Goal: Task Accomplishment & Management: Complete application form

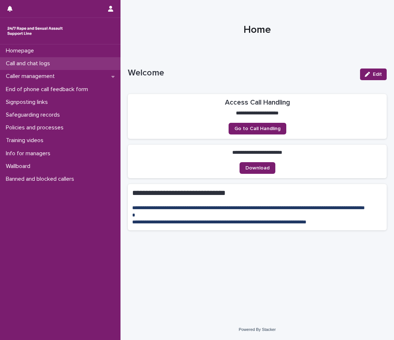
click at [58, 58] on div "Call and chat logs" at bounding box center [60, 63] width 120 height 13
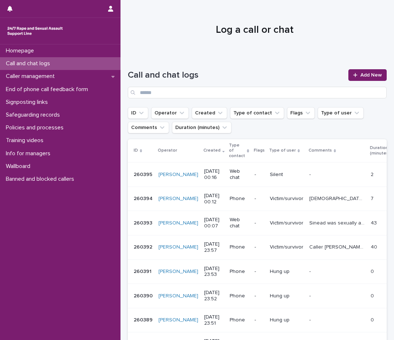
click at [371, 65] on div "Call and chat logs Add New" at bounding box center [257, 81] width 259 height 53
click at [371, 75] on span "Add New" at bounding box center [371, 75] width 22 height 5
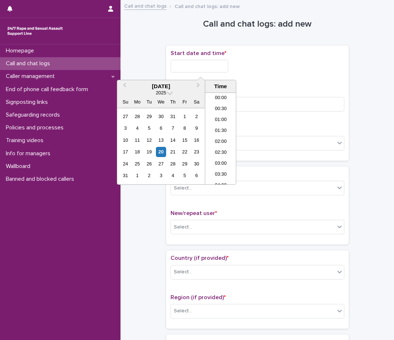
click at [178, 64] on input "text" at bounding box center [199, 66] width 58 height 13
click at [219, 108] on li "00:30" at bounding box center [220, 109] width 31 height 11
click at [221, 65] on input "**********" at bounding box center [199, 66] width 58 height 13
type input "**********"
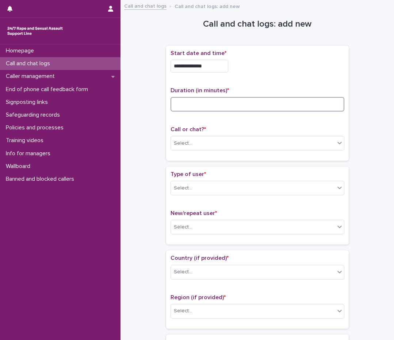
click at [306, 107] on input at bounding box center [257, 104] width 174 height 15
type input "*"
click at [291, 139] on div "Select..." at bounding box center [253, 144] width 164 height 12
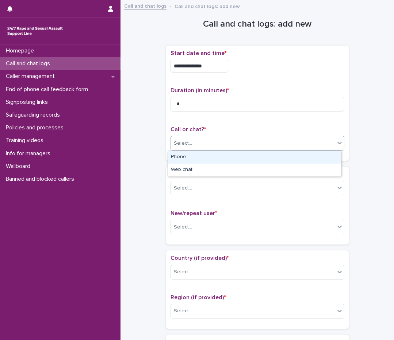
click at [278, 158] on div "Phone" at bounding box center [254, 157] width 173 height 13
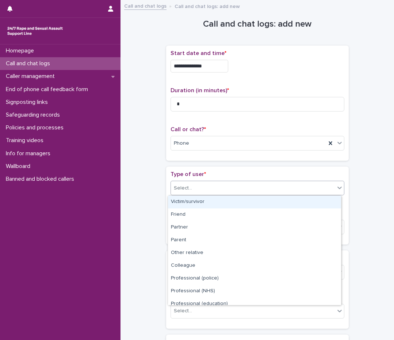
click at [267, 191] on div "Select..." at bounding box center [253, 188] width 164 height 12
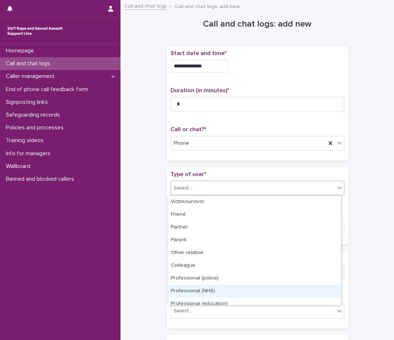
scroll to position [82, 0]
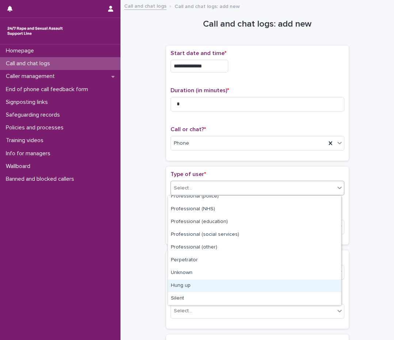
click at [259, 286] on div "Hung up" at bounding box center [254, 286] width 173 height 13
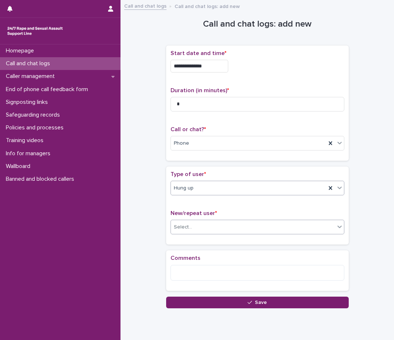
click at [272, 225] on div "Select..." at bounding box center [253, 227] width 164 height 12
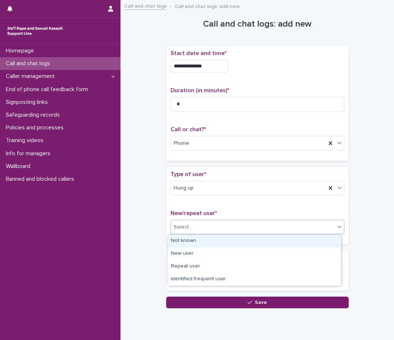
click at [265, 241] on div "Not known" at bounding box center [254, 241] width 173 height 13
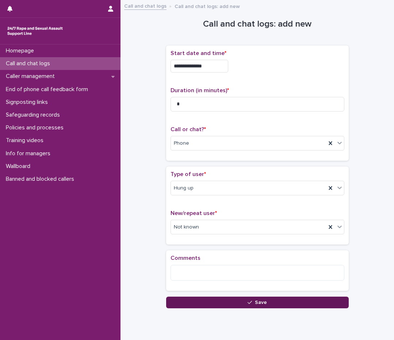
click at [284, 305] on button "Save" at bounding box center [257, 303] width 182 height 12
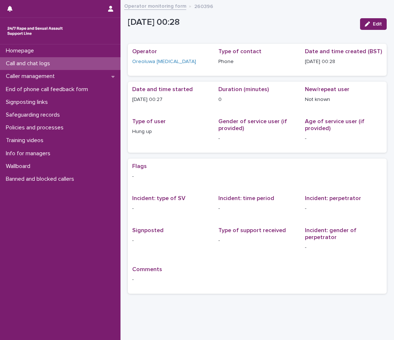
click at [38, 65] on p "Call and chat logs" at bounding box center [29, 63] width 53 height 7
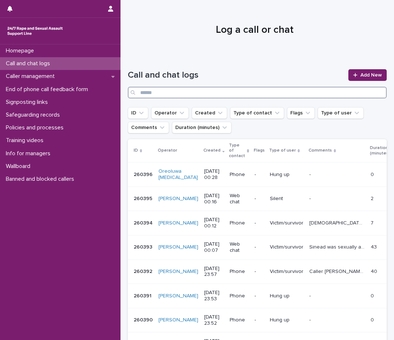
click at [202, 94] on input "Search" at bounding box center [257, 93] width 259 height 12
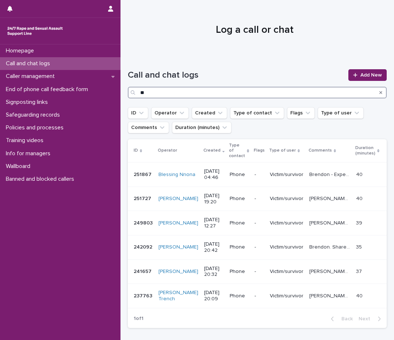
type input "*"
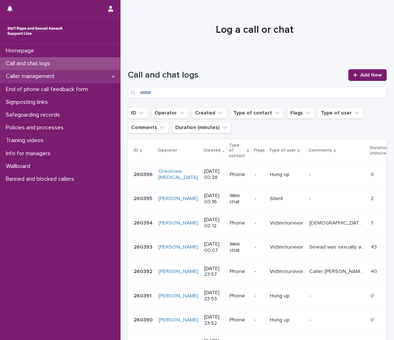
click at [11, 73] on p "Caller management" at bounding box center [32, 76] width 58 height 7
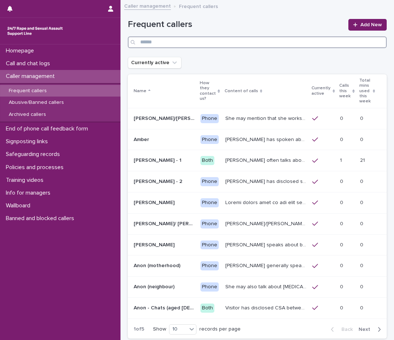
click at [203, 39] on input "Search" at bounding box center [257, 42] width 259 height 12
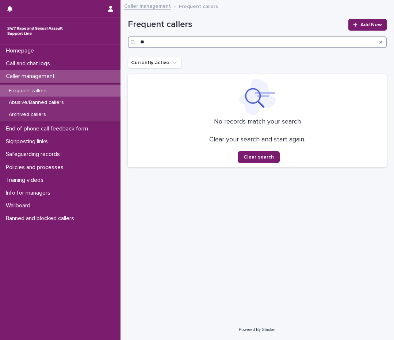
type input "*"
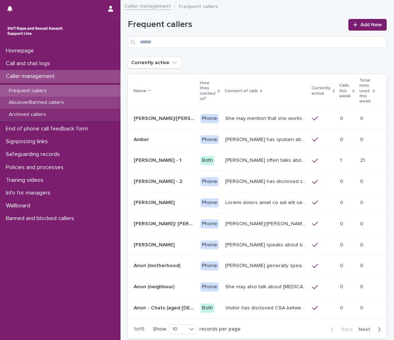
click at [73, 104] on div "Abusive/Banned callers" at bounding box center [60, 103] width 120 height 12
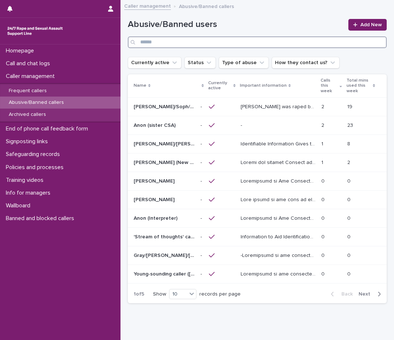
click at [155, 44] on input "Search" at bounding box center [257, 42] width 259 height 12
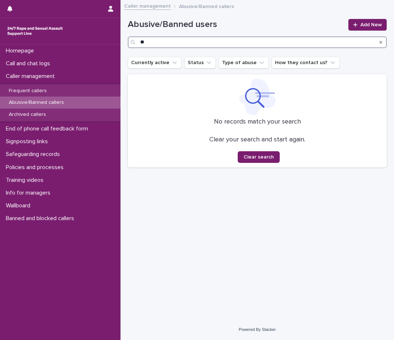
type input "*"
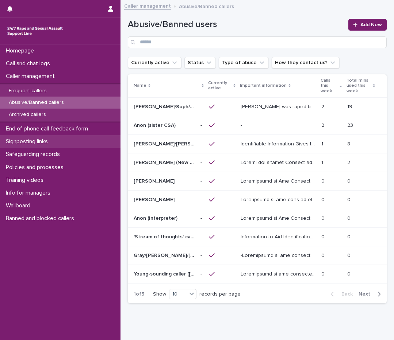
click at [47, 139] on p "Signposting links" at bounding box center [28, 141] width 51 height 7
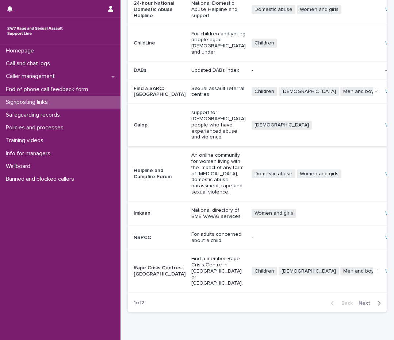
scroll to position [60, 0]
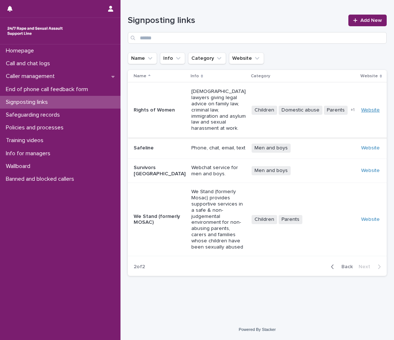
click at [364, 108] on link "Website" at bounding box center [370, 110] width 19 height 5
click at [43, 61] on p "Call and chat logs" at bounding box center [29, 63] width 53 height 7
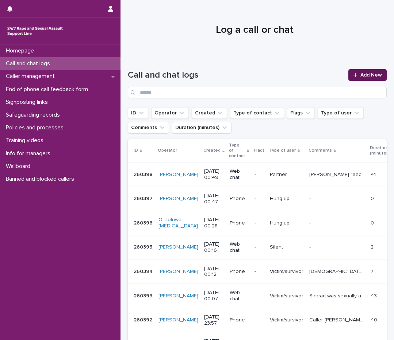
click at [364, 74] on span "Add New" at bounding box center [371, 75] width 22 height 5
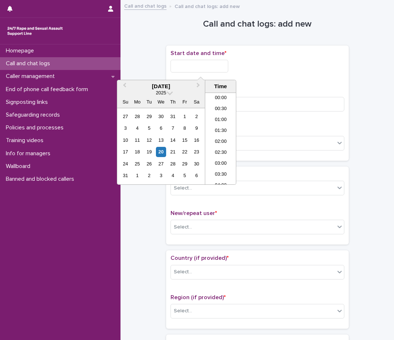
click at [218, 70] on input "text" at bounding box center [199, 66] width 58 height 13
click at [223, 105] on li "00:30" at bounding box center [220, 109] width 31 height 11
type input "**********"
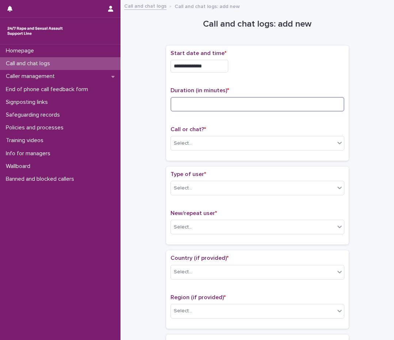
click at [223, 104] on input at bounding box center [257, 104] width 174 height 15
type input "**"
click at [202, 139] on div "Select..." at bounding box center [253, 144] width 164 height 12
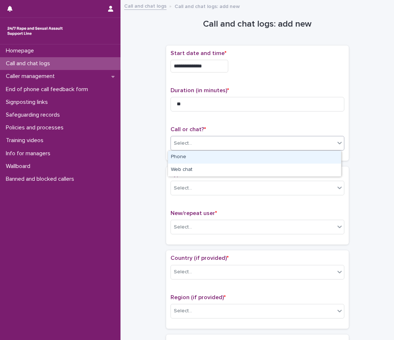
click at [194, 156] on div "Phone" at bounding box center [254, 157] width 173 height 13
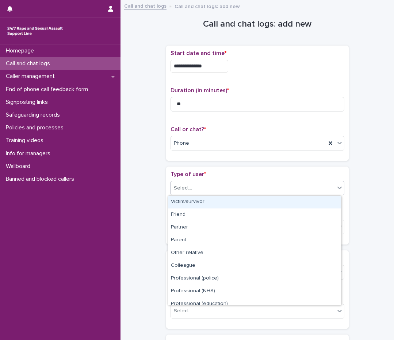
click at [176, 191] on div "Select..." at bounding box center [183, 189] width 18 height 8
click at [177, 204] on div "Victim/survivor" at bounding box center [254, 202] width 173 height 13
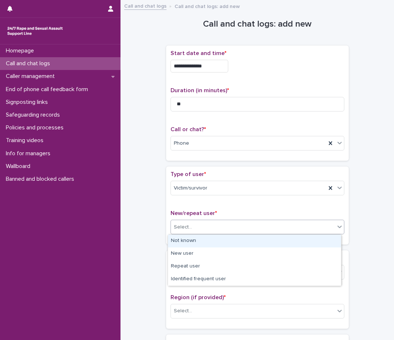
click at [174, 229] on div "Select..." at bounding box center [183, 228] width 18 height 8
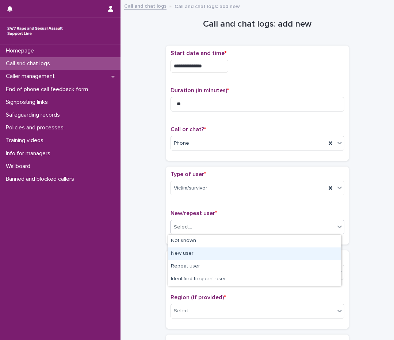
click at [175, 255] on div "New user" at bounding box center [254, 254] width 173 height 13
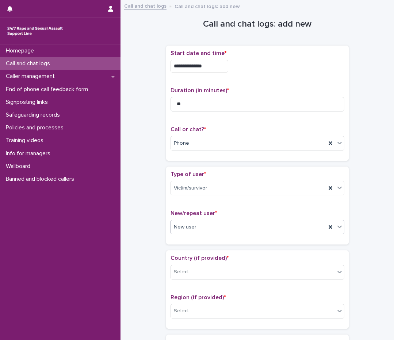
scroll to position [109, 0]
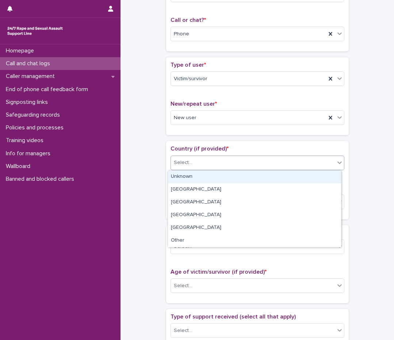
click at [204, 160] on div "Select..." at bounding box center [253, 163] width 164 height 12
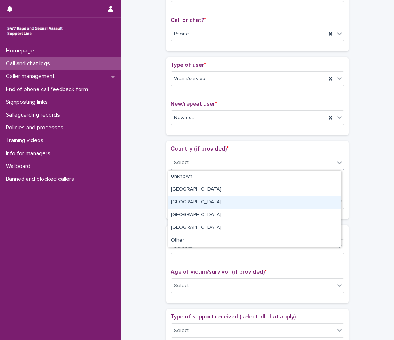
click at [183, 204] on div "[GEOGRAPHIC_DATA]" at bounding box center [254, 202] width 173 height 13
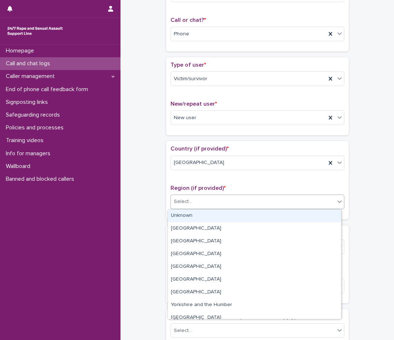
click at [183, 204] on div "Select..." at bounding box center [183, 202] width 18 height 8
click at [183, 212] on div "Unknown" at bounding box center [254, 216] width 173 height 13
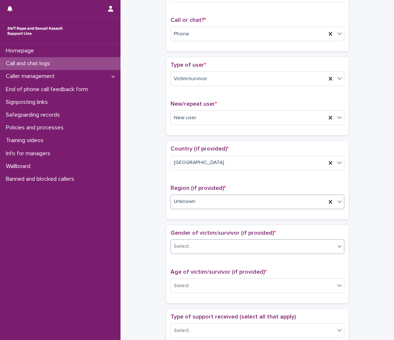
click at [178, 246] on div "Select..." at bounding box center [183, 247] width 18 height 8
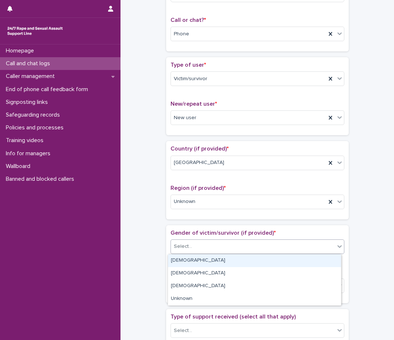
click at [175, 260] on div "[DEMOGRAPHIC_DATA]" at bounding box center [254, 261] width 173 height 13
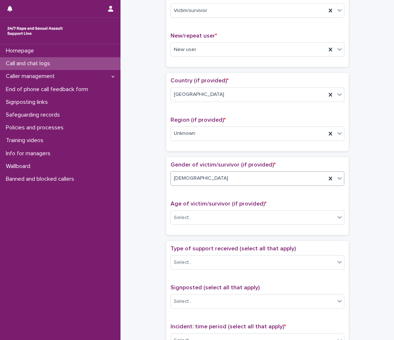
scroll to position [182, 0]
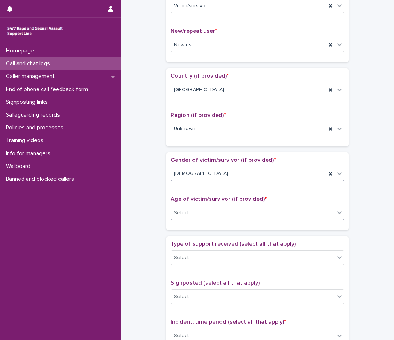
click at [192, 209] on div "Select..." at bounding box center [253, 213] width 164 height 12
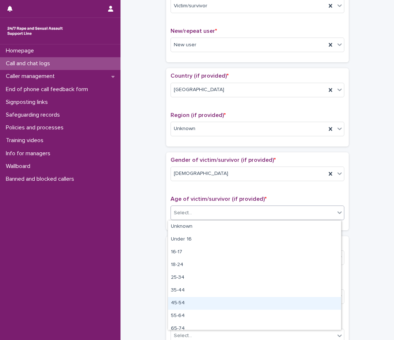
scroll to position [18, 0]
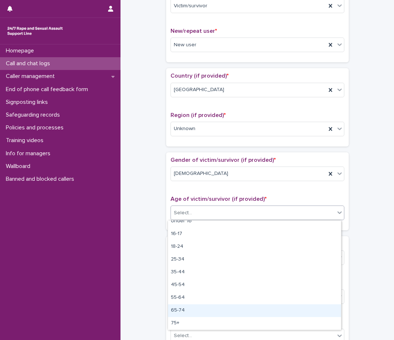
click at [179, 309] on div "65-74" at bounding box center [254, 311] width 173 height 13
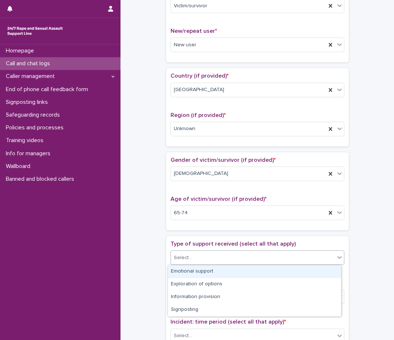
click at [191, 253] on div "Select..." at bounding box center [253, 258] width 164 height 12
click at [199, 268] on div "Emotional support" at bounding box center [254, 272] width 173 height 13
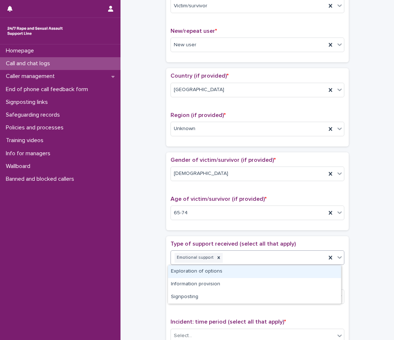
click at [336, 257] on icon at bounding box center [339, 257] width 7 height 7
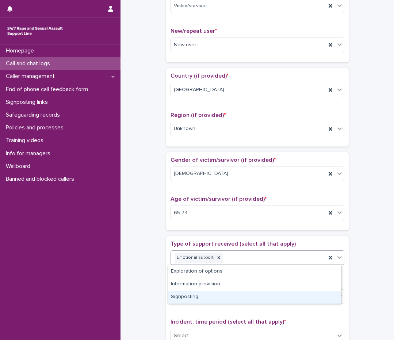
click at [193, 297] on div "Signposting" at bounding box center [254, 297] width 173 height 13
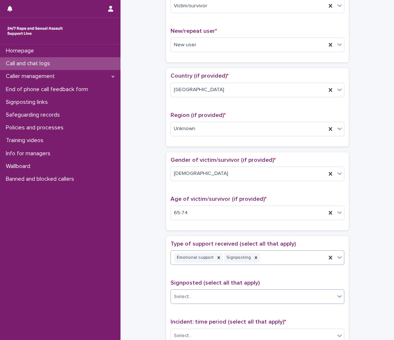
click at [190, 294] on div "Select..." at bounding box center [253, 297] width 164 height 12
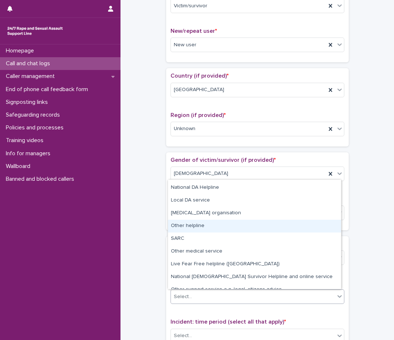
scroll to position [44, 0]
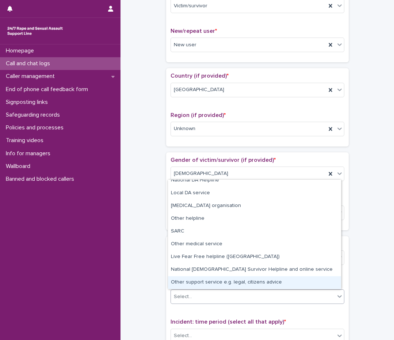
click at [204, 286] on div "Other support service e.g. legal, citizens advice" at bounding box center [254, 282] width 173 height 13
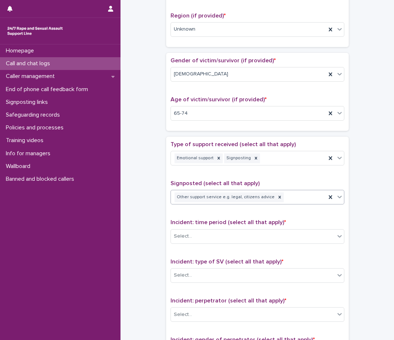
scroll to position [292, 0]
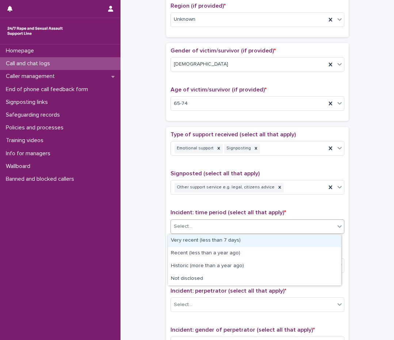
click at [218, 228] on div "Select..." at bounding box center [253, 227] width 164 height 12
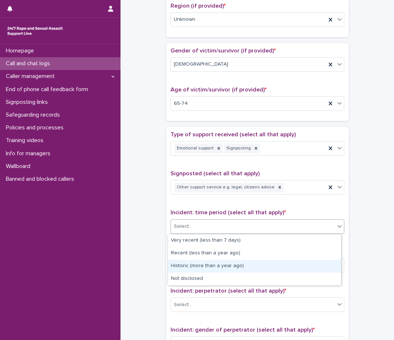
click at [214, 263] on div "Historic (more than a year ago)" at bounding box center [254, 266] width 173 height 13
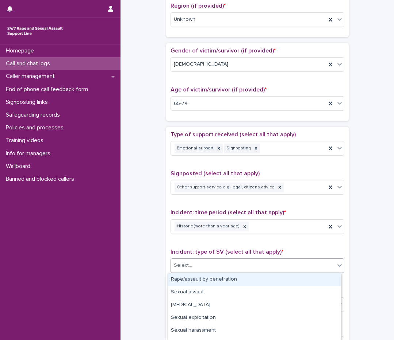
click at [208, 269] on div "Select..." at bounding box center [253, 266] width 164 height 12
click at [198, 283] on div "Rape/assault by penetration" at bounding box center [254, 280] width 173 height 13
click at [336, 262] on icon at bounding box center [339, 265] width 7 height 7
click at [183, 279] on div "Sexual assault" at bounding box center [254, 280] width 173 height 13
click at [337, 264] on icon at bounding box center [339, 265] width 7 height 7
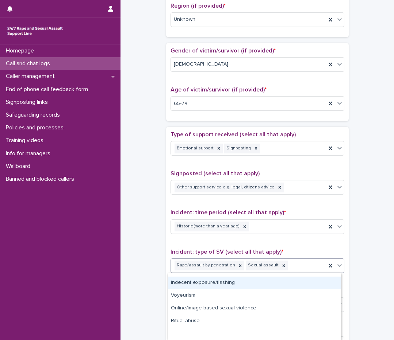
scroll to position [0, 0]
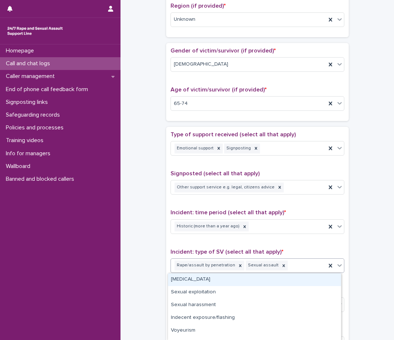
click at [204, 281] on div "[MEDICAL_DATA]" at bounding box center [254, 280] width 173 height 13
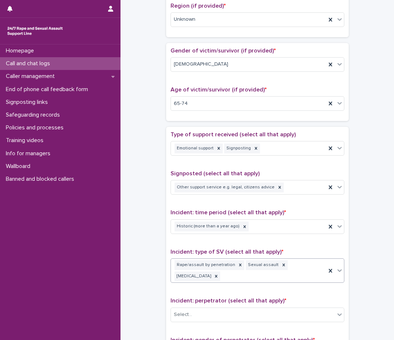
scroll to position [297, 0]
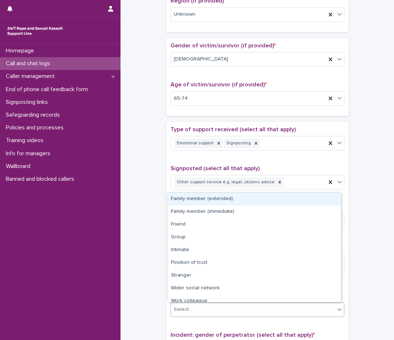
click at [199, 308] on div "Select..." at bounding box center [253, 310] width 164 height 12
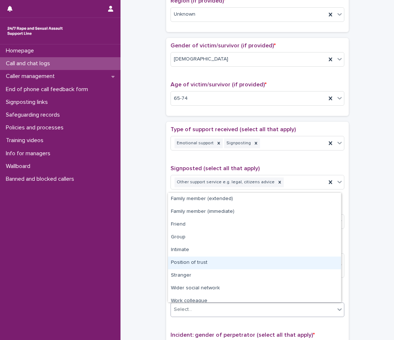
click at [201, 263] on div "Position of trust" at bounding box center [254, 263] width 173 height 13
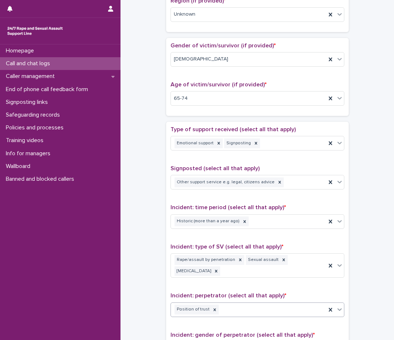
click at [337, 310] on icon at bounding box center [339, 310] width 4 height 3
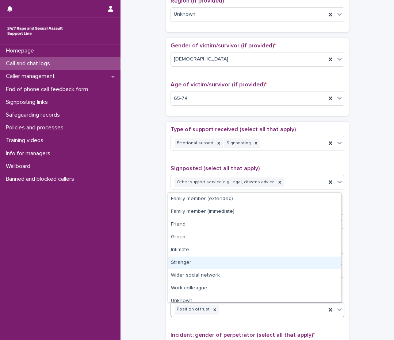
click at [178, 264] on div "Stranger" at bounding box center [254, 263] width 173 height 13
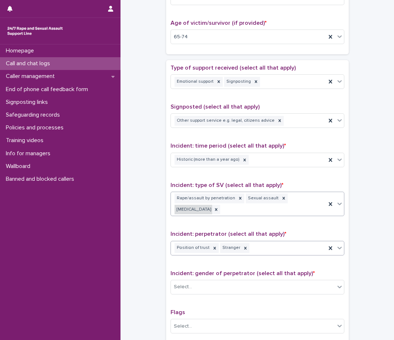
scroll to position [370, 0]
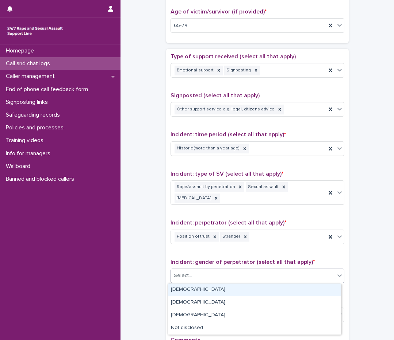
click at [190, 282] on div "Select..." at bounding box center [253, 276] width 164 height 12
click at [190, 290] on div "[DEMOGRAPHIC_DATA]" at bounding box center [254, 290] width 173 height 13
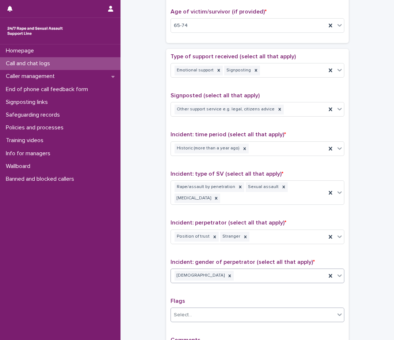
scroll to position [477, 0]
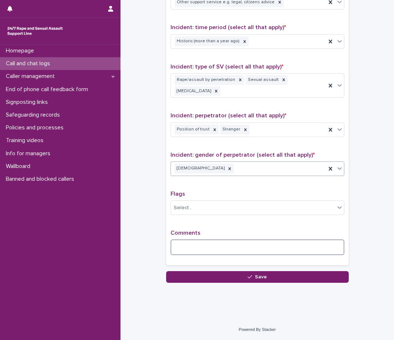
click at [192, 244] on textarea at bounding box center [257, 248] width 174 height 16
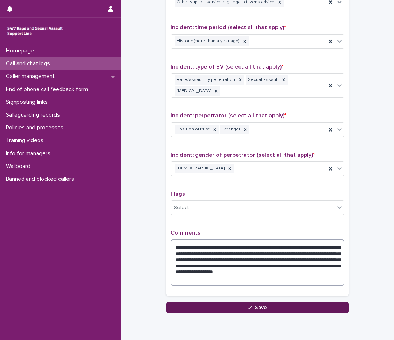
type textarea "**********"
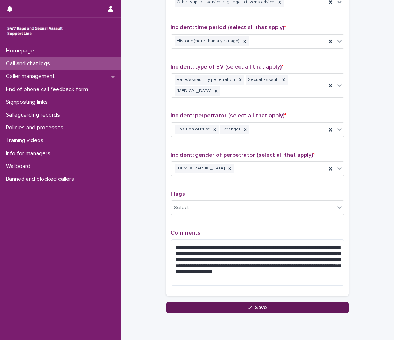
click at [212, 311] on button "Save" at bounding box center [257, 308] width 182 height 12
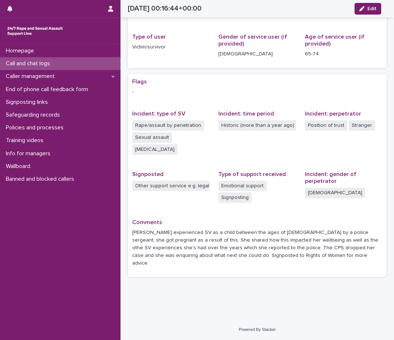
scroll to position [77, 0]
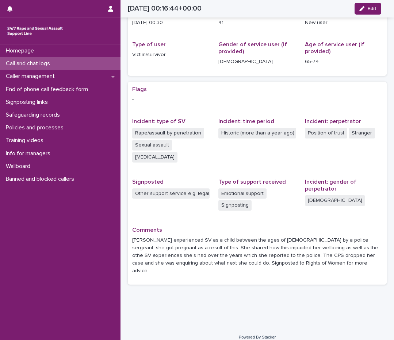
click at [46, 63] on p "Call and chat logs" at bounding box center [29, 63] width 53 height 7
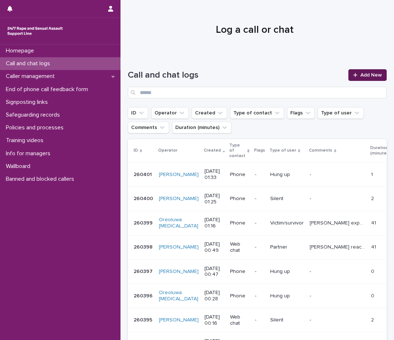
click at [369, 73] on span "Add New" at bounding box center [371, 75] width 22 height 5
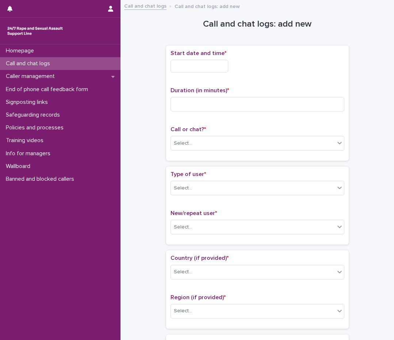
click at [215, 61] on input "text" at bounding box center [199, 66] width 58 height 13
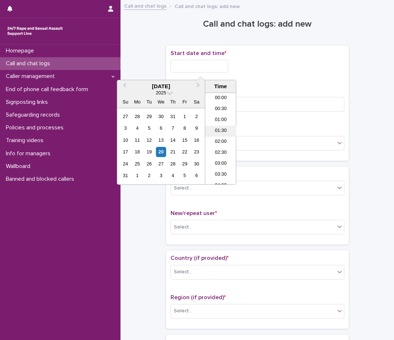
click at [216, 132] on li "01:30" at bounding box center [220, 131] width 31 height 11
click at [224, 68] on input "**********" at bounding box center [199, 66] width 58 height 13
type input "**********"
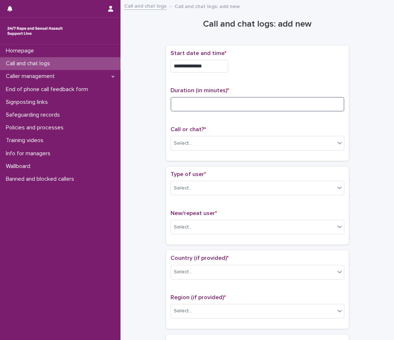
click at [255, 101] on input at bounding box center [257, 104] width 174 height 15
type input "*"
click at [271, 139] on div "Select..." at bounding box center [253, 144] width 164 height 12
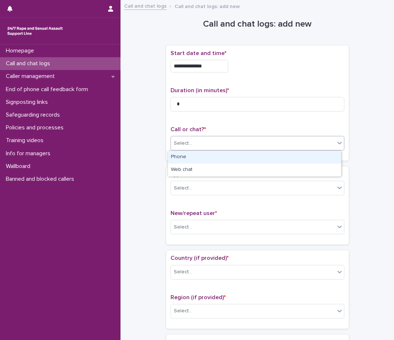
click at [260, 156] on div "Phone" at bounding box center [254, 157] width 173 height 13
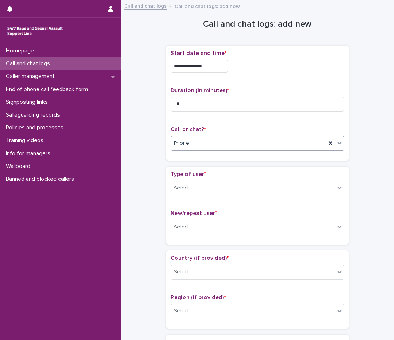
click at [244, 191] on div "Select..." at bounding box center [253, 188] width 164 height 12
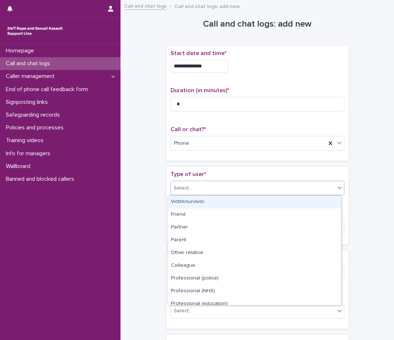
click at [214, 204] on div "Victim/survivor" at bounding box center [254, 202] width 173 height 13
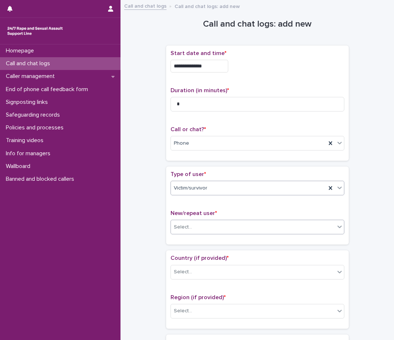
click at [193, 227] on div "Select..." at bounding box center [253, 227] width 164 height 12
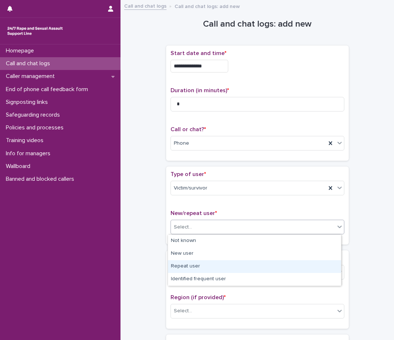
drag, startPoint x: 185, startPoint y: 246, endPoint x: 181, endPoint y: 264, distance: 19.0
click at [181, 264] on div "Repeat user" at bounding box center [254, 266] width 173 height 13
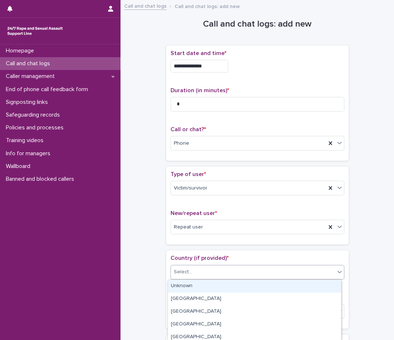
click at [186, 269] on div "Select..." at bounding box center [183, 272] width 18 height 8
click at [182, 289] on div "Unknown" at bounding box center [254, 286] width 173 height 13
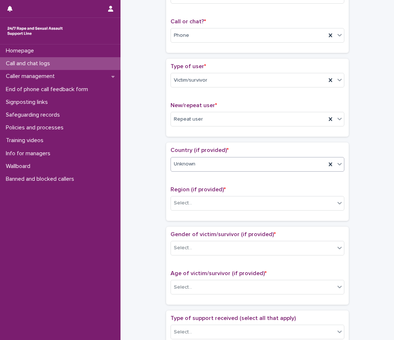
scroll to position [109, 0]
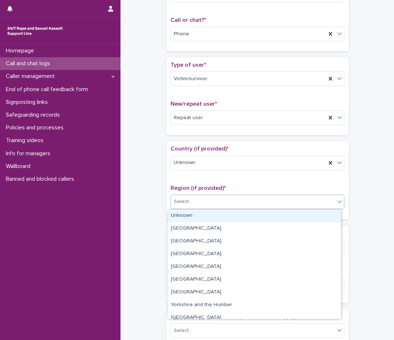
click at [195, 198] on div "Select..." at bounding box center [253, 202] width 164 height 12
click at [195, 218] on div "Unknown" at bounding box center [254, 216] width 173 height 13
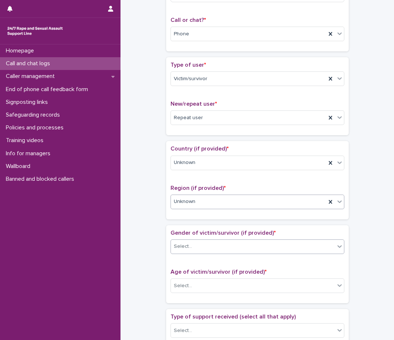
click at [190, 243] on div "Select..." at bounding box center [253, 247] width 164 height 12
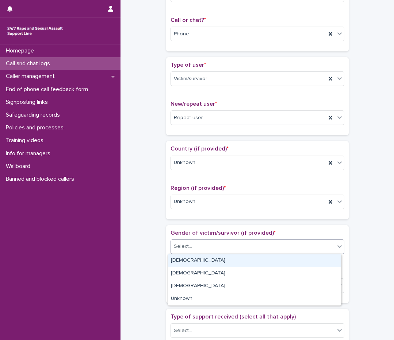
click at [187, 258] on div "[DEMOGRAPHIC_DATA]" at bounding box center [254, 261] width 173 height 13
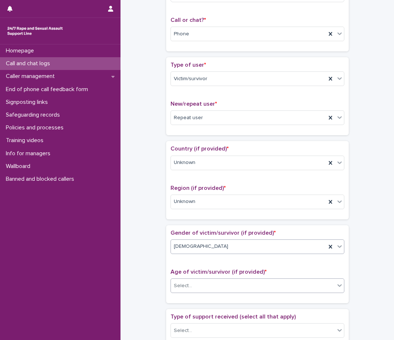
click at [183, 285] on div "Select..." at bounding box center [183, 286] width 18 height 8
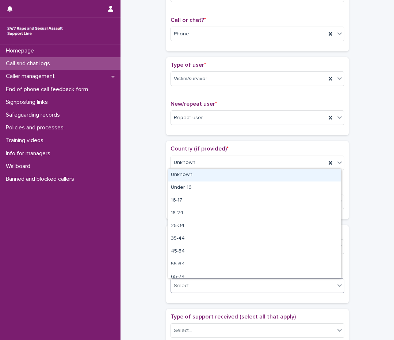
click at [198, 174] on div "Unknown" at bounding box center [254, 175] width 173 height 13
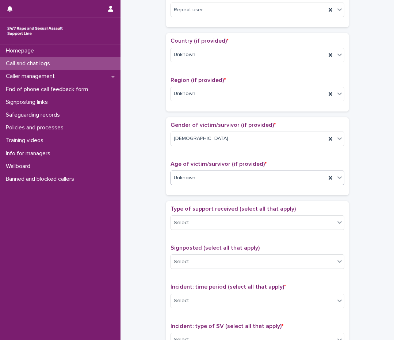
scroll to position [219, 0]
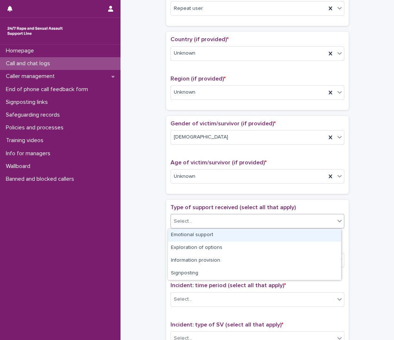
click at [180, 222] on div "Select..." at bounding box center [183, 222] width 18 height 8
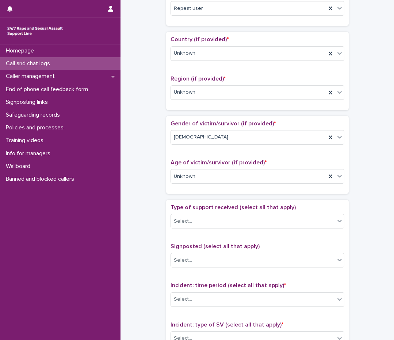
click at [157, 239] on div "**********" at bounding box center [257, 159] width 259 height 746
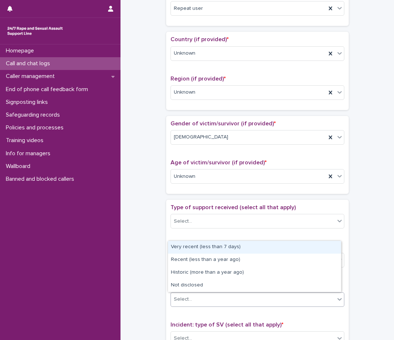
click at [174, 301] on div "Select..." at bounding box center [183, 300] width 18 height 8
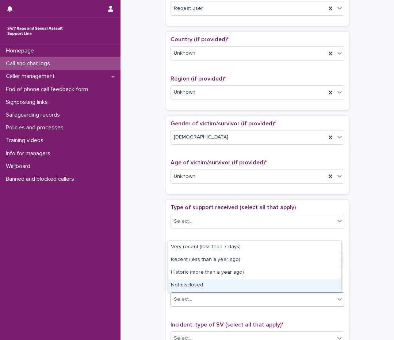
click at [180, 285] on div "Not disclosed" at bounding box center [254, 285] width 173 height 13
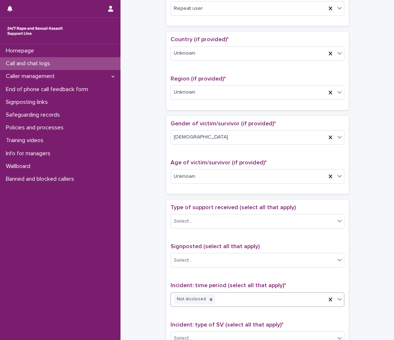
scroll to position [328, 0]
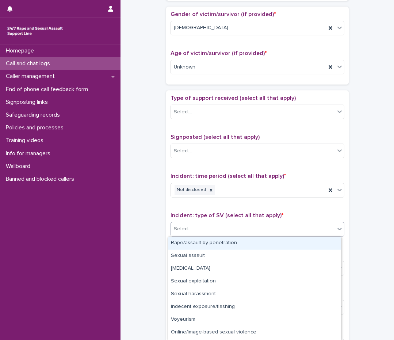
click at [186, 232] on div "Select..." at bounding box center [183, 229] width 18 height 8
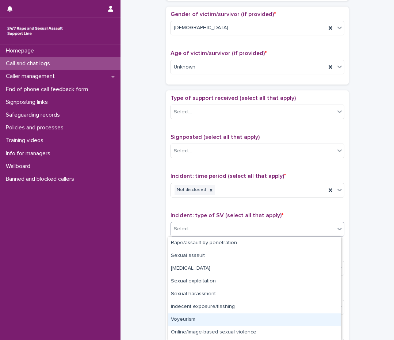
scroll to position [24, 0]
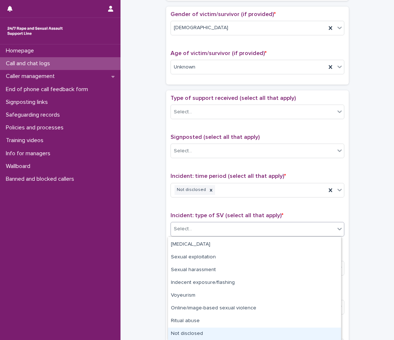
click at [180, 333] on div "Not disclosed" at bounding box center [254, 334] width 173 height 13
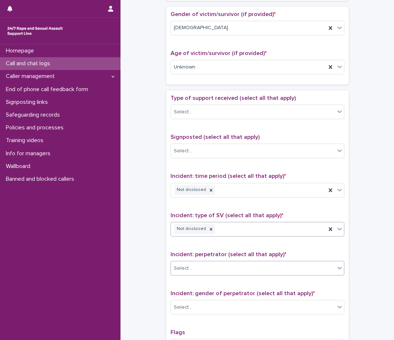
click at [178, 266] on div "Select..." at bounding box center [183, 269] width 18 height 8
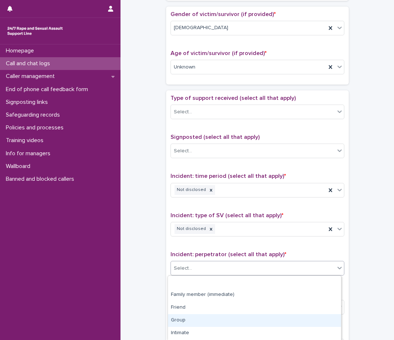
scroll to position [76, 0]
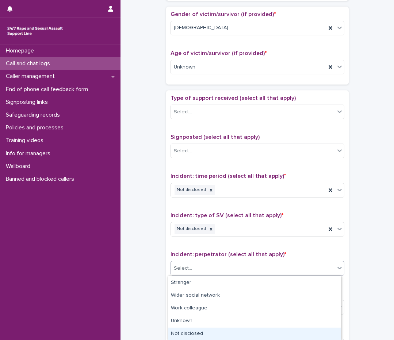
click at [177, 329] on div "Not disclosed" at bounding box center [254, 334] width 173 height 13
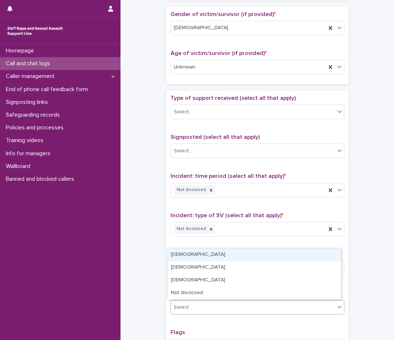
click at [181, 306] on div "Select..." at bounding box center [183, 308] width 18 height 8
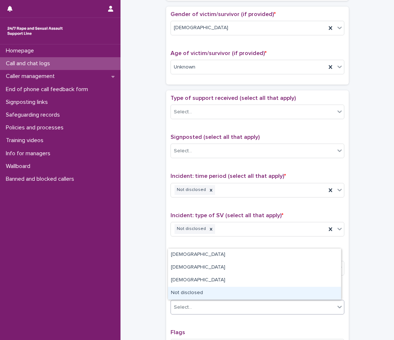
click at [183, 291] on div "Not disclosed" at bounding box center [254, 293] width 173 height 13
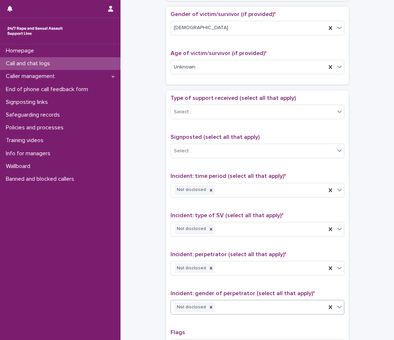
scroll to position [467, 0]
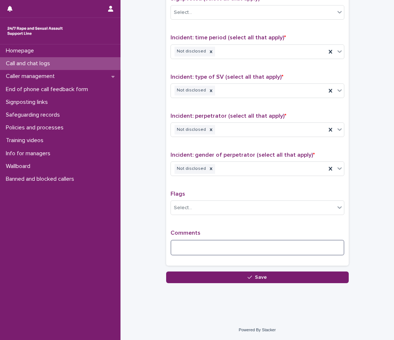
click at [185, 251] on textarea at bounding box center [257, 248] width 174 height 16
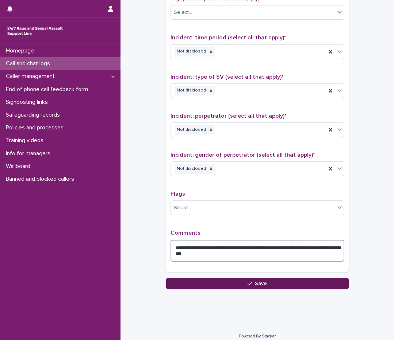
type textarea "**********"
click at [177, 280] on button "Save" at bounding box center [257, 284] width 182 height 12
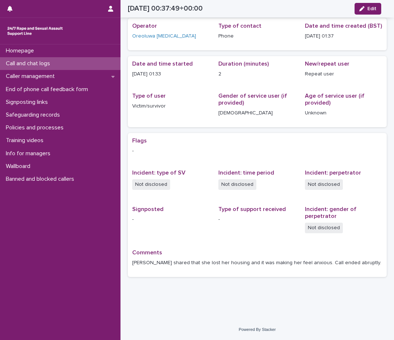
scroll to position [26, 0]
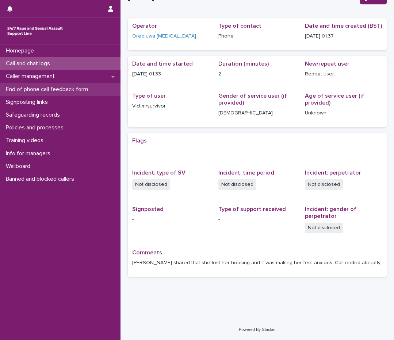
click at [38, 92] on p "End of phone call feedback form" at bounding box center [48, 89] width 91 height 7
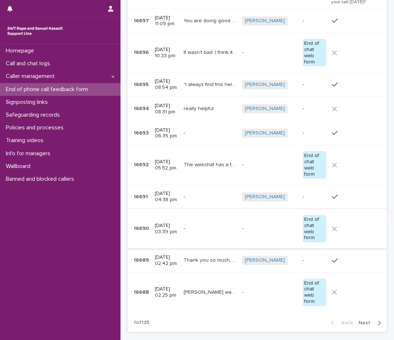
scroll to position [73, 0]
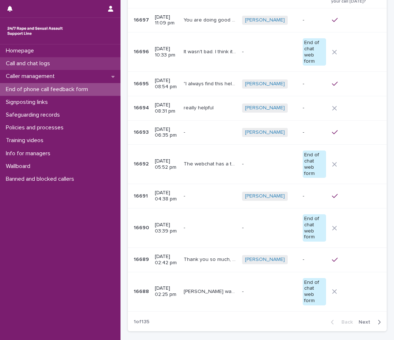
click at [30, 63] on p "Call and chat logs" at bounding box center [29, 63] width 53 height 7
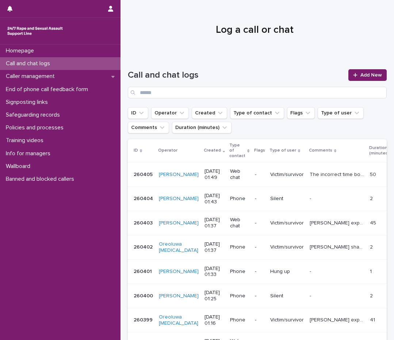
click at [341, 25] on h1 "Log a call or chat" at bounding box center [254, 30] width 253 height 12
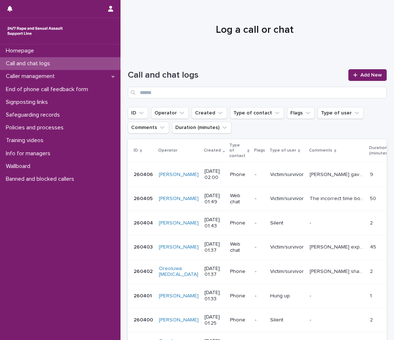
click at [361, 47] on div at bounding box center [254, 27] width 268 height 55
click at [364, 72] on link "Add New" at bounding box center [367, 75] width 38 height 12
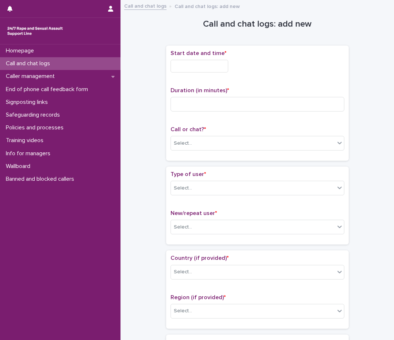
click at [195, 70] on input "text" at bounding box center [199, 66] width 58 height 13
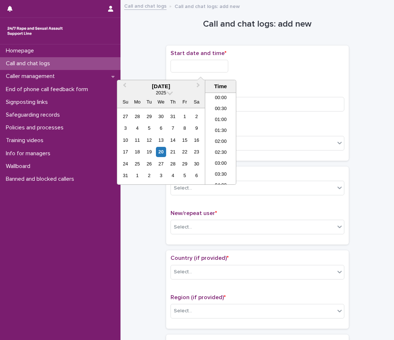
scroll to position [4, 0]
click at [221, 123] on li "01:30" at bounding box center [220, 127] width 31 height 11
click at [219, 62] on input "**********" at bounding box center [199, 66] width 58 height 13
type input "**********"
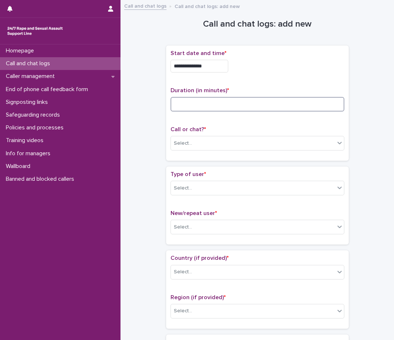
click at [252, 104] on input at bounding box center [257, 104] width 174 height 15
type input "**"
click at [229, 139] on div "Select..." at bounding box center [253, 144] width 164 height 12
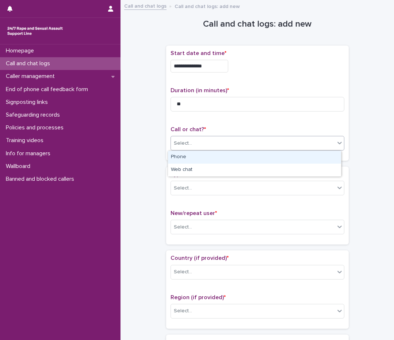
click at [219, 159] on div "Phone" at bounding box center [254, 157] width 173 height 13
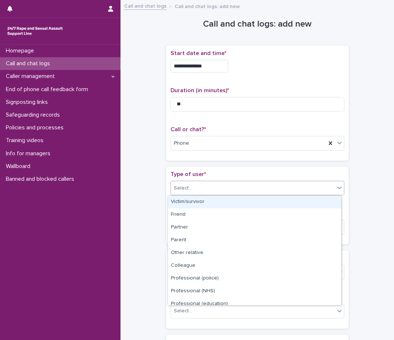
click at [203, 193] on div "Select..." at bounding box center [253, 188] width 164 height 12
click at [202, 202] on div "Victim/survivor" at bounding box center [254, 202] width 173 height 13
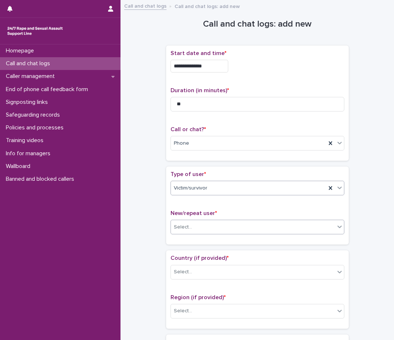
click at [179, 229] on div "Select..." at bounding box center [183, 228] width 18 height 8
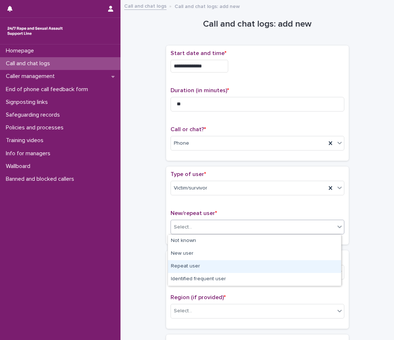
click at [179, 262] on div "Repeat user" at bounding box center [254, 266] width 173 height 13
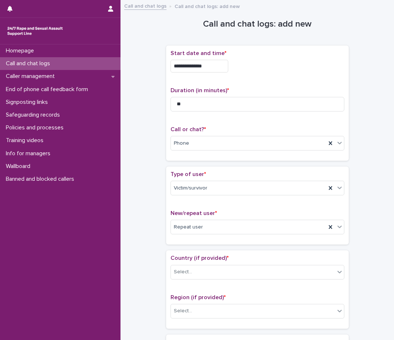
click at [179, 262] on p "Country (if provided) *" at bounding box center [257, 258] width 174 height 7
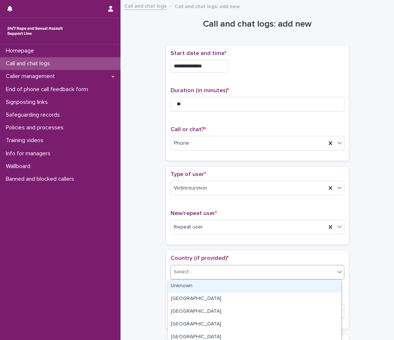
click at [179, 266] on div "Select..." at bounding box center [257, 272] width 174 height 15
click at [176, 282] on div "Unknown" at bounding box center [254, 286] width 173 height 13
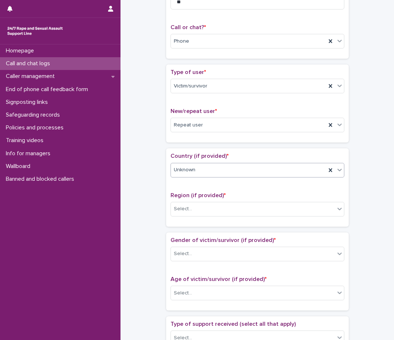
scroll to position [109, 0]
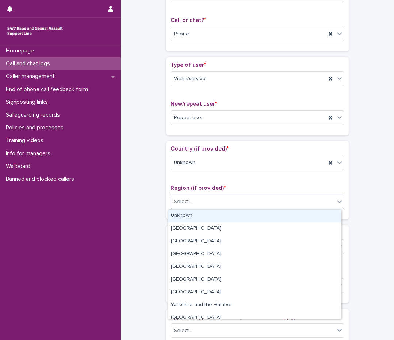
click at [181, 207] on div "Select..." at bounding box center [253, 202] width 164 height 12
click at [182, 217] on div "Unknown" at bounding box center [254, 216] width 173 height 13
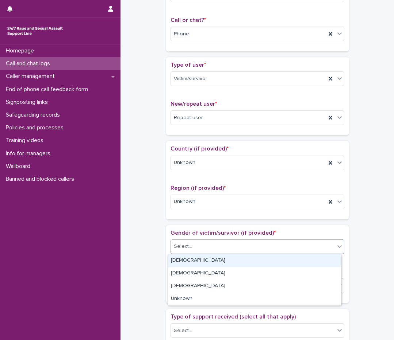
click at [211, 248] on div "Select..." at bounding box center [253, 247] width 164 height 12
click at [210, 262] on div "[DEMOGRAPHIC_DATA]" at bounding box center [254, 261] width 173 height 13
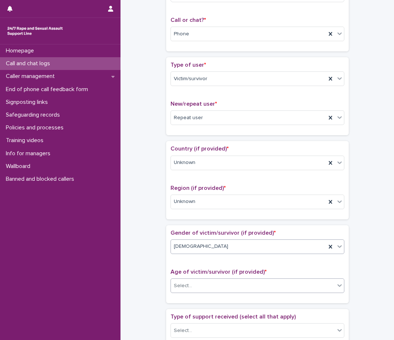
click at [206, 284] on div "Select..." at bounding box center [253, 286] width 164 height 12
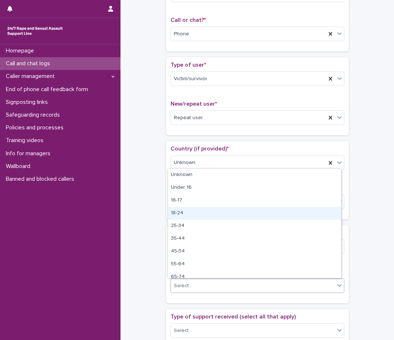
click at [214, 211] on div "18-24" at bounding box center [254, 213] width 173 height 13
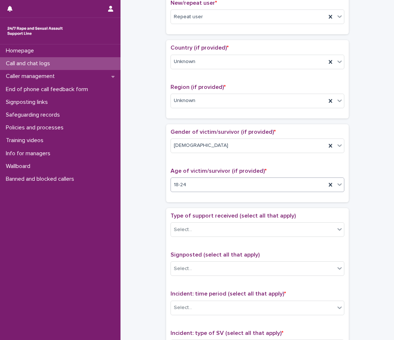
scroll to position [219, 0]
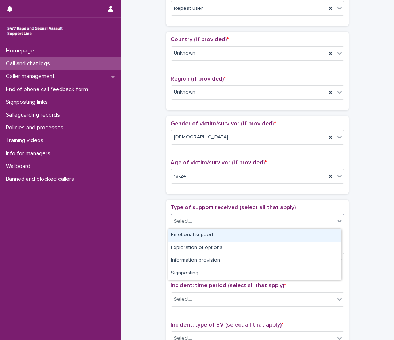
click at [232, 221] on div "Select..." at bounding box center [253, 222] width 164 height 12
click at [225, 238] on div "Emotional support" at bounding box center [254, 235] width 173 height 13
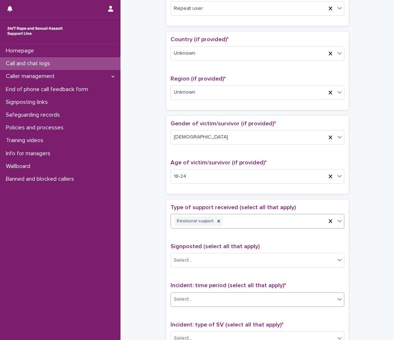
click at [188, 298] on div "Select..." at bounding box center [183, 300] width 18 height 8
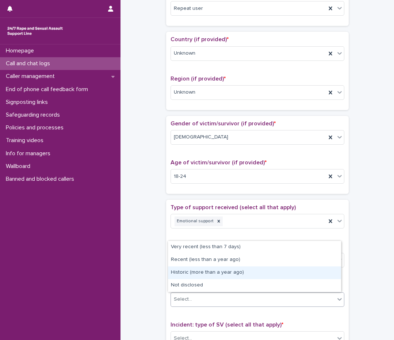
click at [199, 273] on div "Historic (more than a year ago)" at bounding box center [254, 273] width 173 height 13
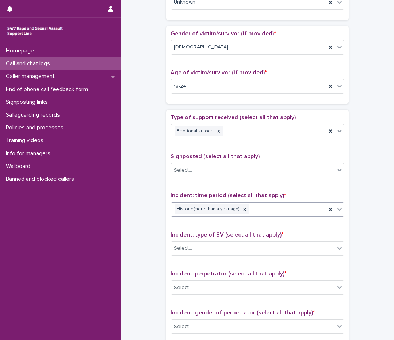
scroll to position [328, 0]
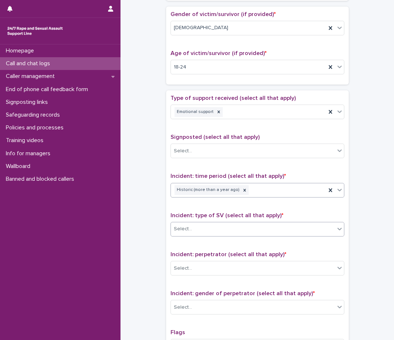
click at [204, 227] on div "Select..." at bounding box center [253, 229] width 164 height 12
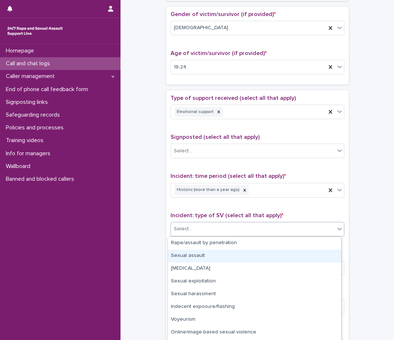
click at [202, 256] on div "Sexual assault" at bounding box center [254, 256] width 173 height 13
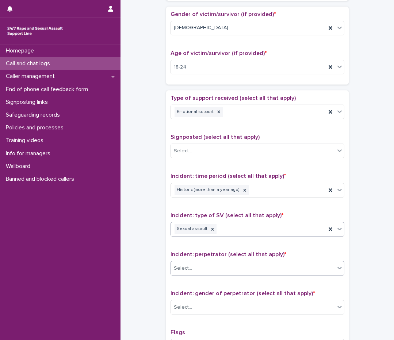
click at [192, 268] on div "Select..." at bounding box center [253, 269] width 164 height 12
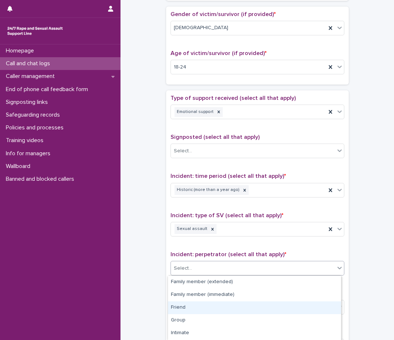
click at [188, 307] on div "Friend" at bounding box center [254, 308] width 173 height 13
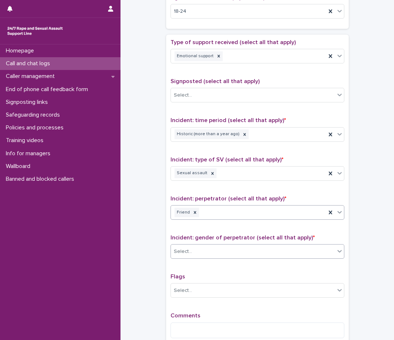
scroll to position [401, 0]
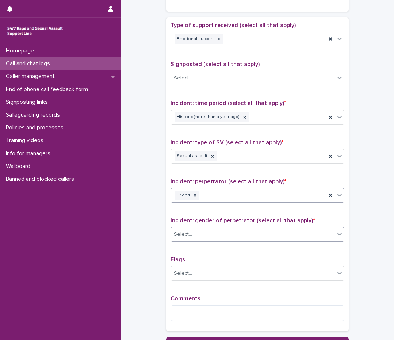
click at [215, 237] on div "Select..." at bounding box center [253, 235] width 164 height 12
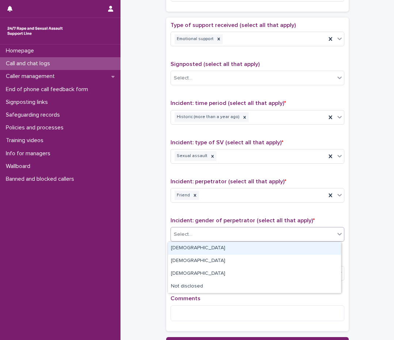
click at [194, 248] on div "[DEMOGRAPHIC_DATA]" at bounding box center [254, 248] width 173 height 13
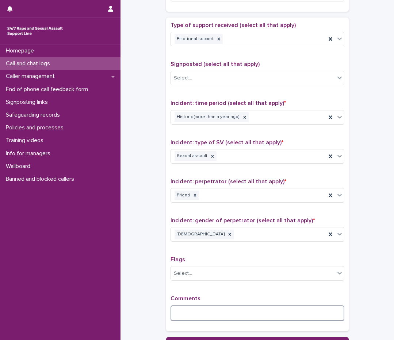
click at [189, 311] on textarea at bounding box center [257, 314] width 174 height 16
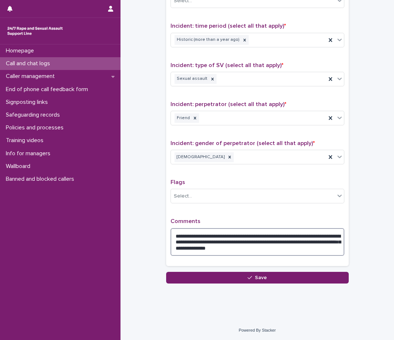
scroll to position [479, 0]
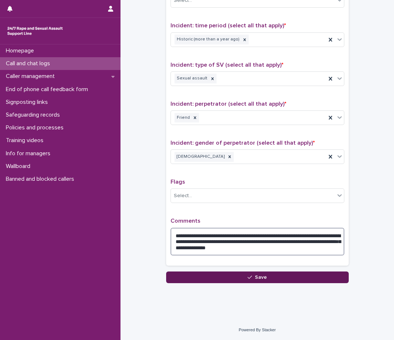
type textarea "**********"
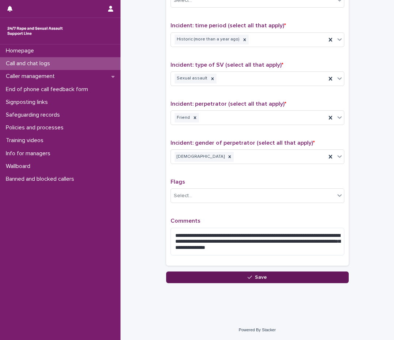
click at [233, 272] on button "Save" at bounding box center [257, 278] width 182 height 12
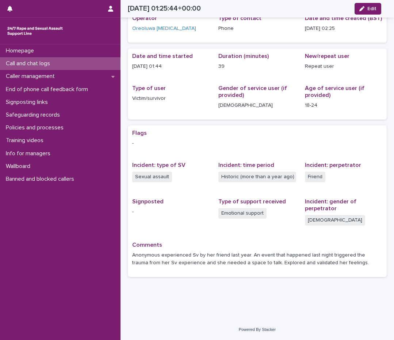
scroll to position [33, 0]
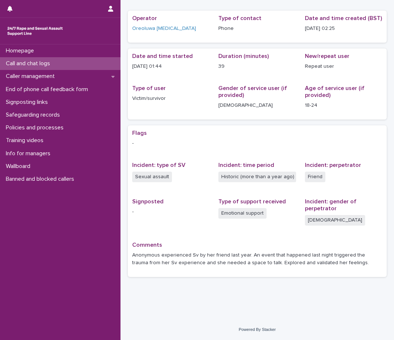
click at [37, 60] on div "Call and chat logs" at bounding box center [60, 63] width 120 height 13
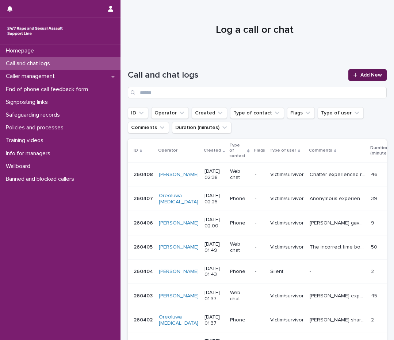
click at [366, 71] on link "Add New" at bounding box center [367, 75] width 38 height 12
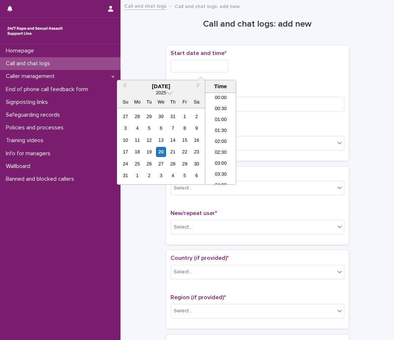
click at [204, 65] on input "text" at bounding box center [199, 66] width 58 height 13
click at [221, 135] on li "02:30" at bounding box center [220, 138] width 31 height 11
click at [209, 67] on input "**********" at bounding box center [199, 66] width 58 height 13
type input "**********"
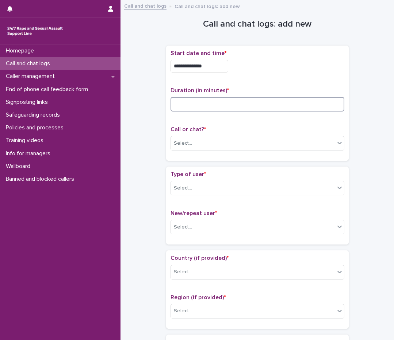
click at [252, 103] on input at bounding box center [257, 104] width 174 height 15
type input "*"
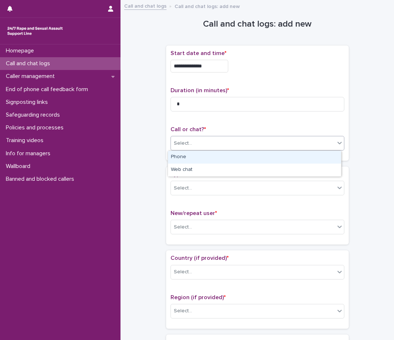
click at [207, 141] on div "Select..." at bounding box center [253, 144] width 164 height 12
click at [191, 159] on div "Phone" at bounding box center [254, 157] width 173 height 13
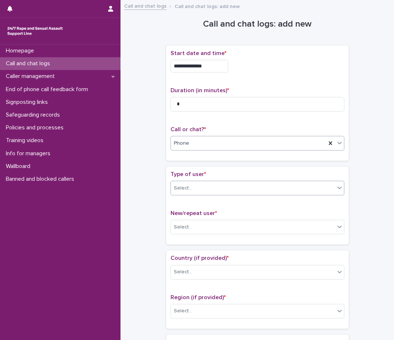
click at [175, 182] on div "Select..." at bounding box center [253, 188] width 164 height 12
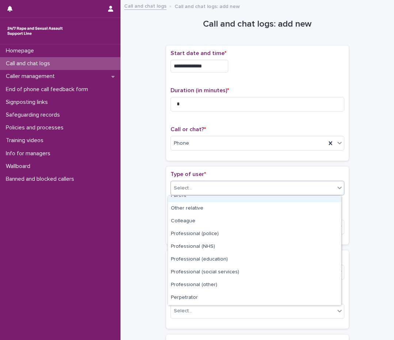
scroll to position [82, 0]
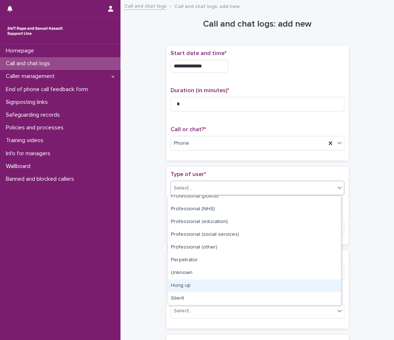
click at [180, 283] on div "Hung up" at bounding box center [254, 286] width 173 height 13
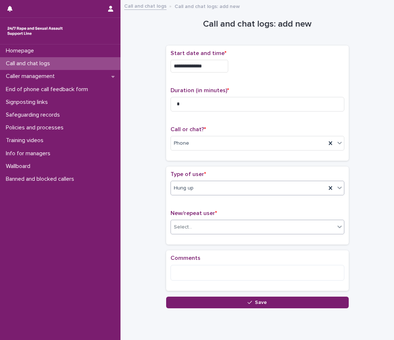
click at [178, 222] on div "Select..." at bounding box center [253, 227] width 164 height 12
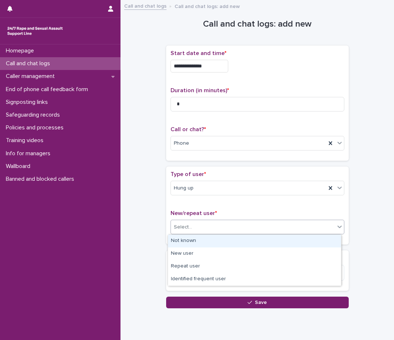
click at [180, 237] on div "Not known" at bounding box center [254, 241] width 173 height 13
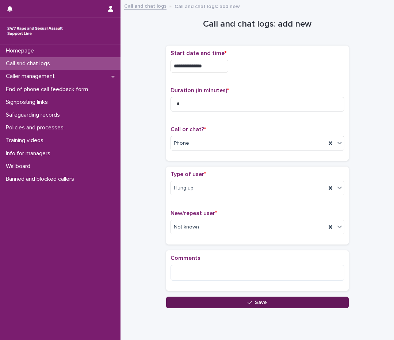
click at [182, 300] on button "Save" at bounding box center [257, 303] width 182 height 12
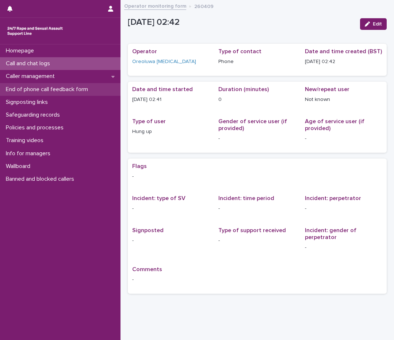
click at [70, 85] on div "End of phone call feedback form" at bounding box center [60, 89] width 120 height 13
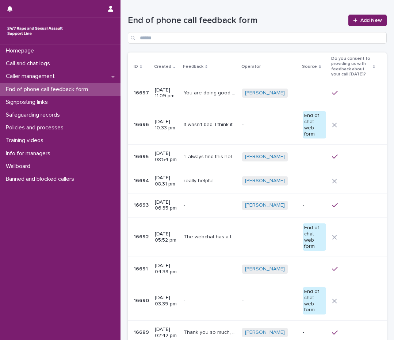
click at [285, 17] on h1 "End of phone call feedback form" at bounding box center [236, 20] width 216 height 11
click at [35, 63] on p "Call and chat logs" at bounding box center [29, 63] width 53 height 7
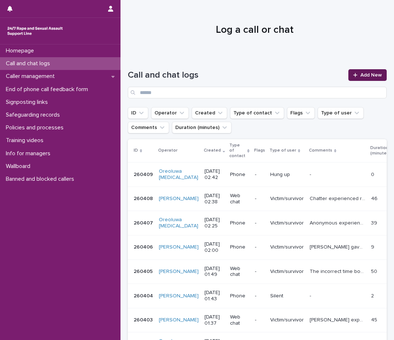
click at [361, 72] on link "Add New" at bounding box center [367, 75] width 38 height 12
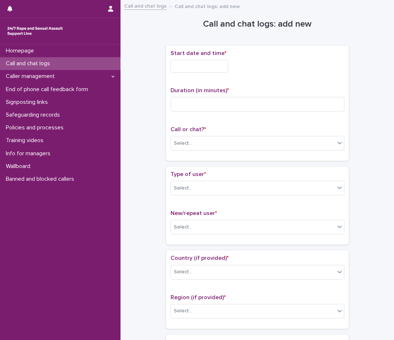
click at [202, 73] on div "Start date and time *" at bounding box center [257, 64] width 174 height 28
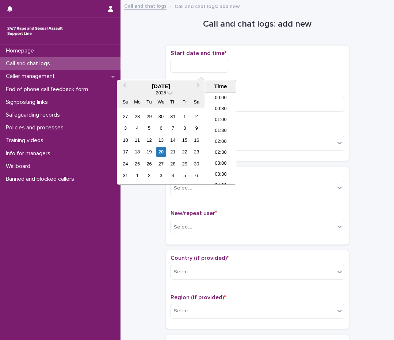
click at [203, 69] on input "text" at bounding box center [199, 66] width 58 height 13
click at [220, 140] on li "02:30" at bounding box center [220, 138] width 31 height 11
click at [212, 69] on input "**********" at bounding box center [199, 66] width 58 height 13
type input "**********"
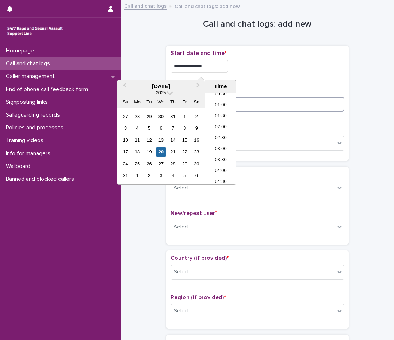
click at [265, 102] on input at bounding box center [257, 104] width 174 height 15
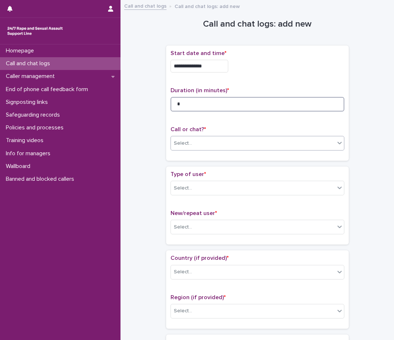
type input "*"
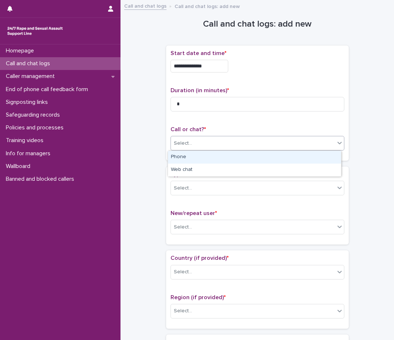
click at [254, 148] on div "Select..." at bounding box center [253, 144] width 164 height 12
click at [244, 157] on div "Phone" at bounding box center [254, 157] width 173 height 13
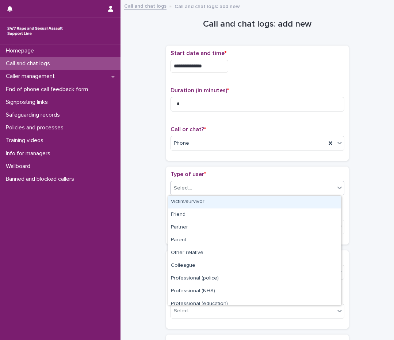
click at [245, 191] on div "Select..." at bounding box center [253, 188] width 164 height 12
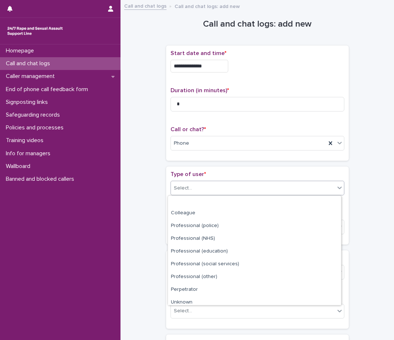
scroll to position [82, 0]
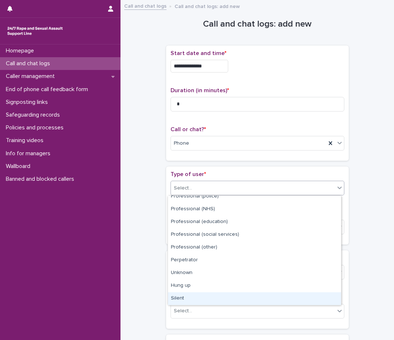
click at [183, 299] on div "Silent" at bounding box center [254, 299] width 173 height 13
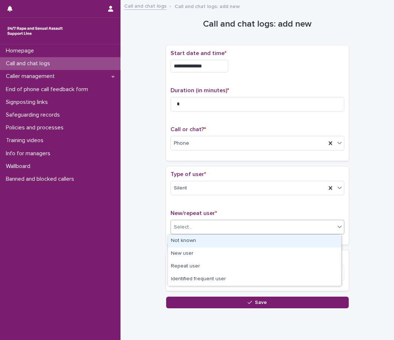
click at [197, 229] on div "Select..." at bounding box center [253, 227] width 164 height 12
click at [193, 239] on div "Not known" at bounding box center [254, 241] width 173 height 13
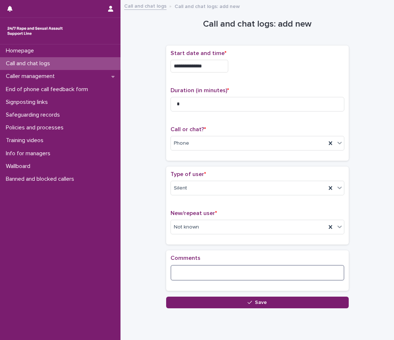
click at [172, 271] on textarea at bounding box center [257, 273] width 174 height 16
type textarea "*"
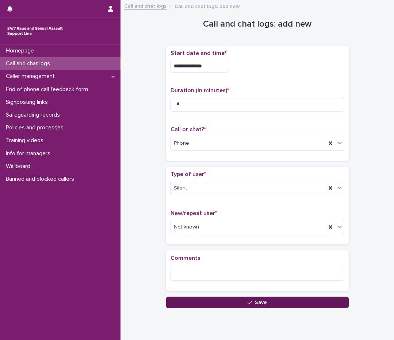
click at [175, 302] on button "Save" at bounding box center [257, 303] width 182 height 12
